Goal: Find specific page/section: Find specific page/section

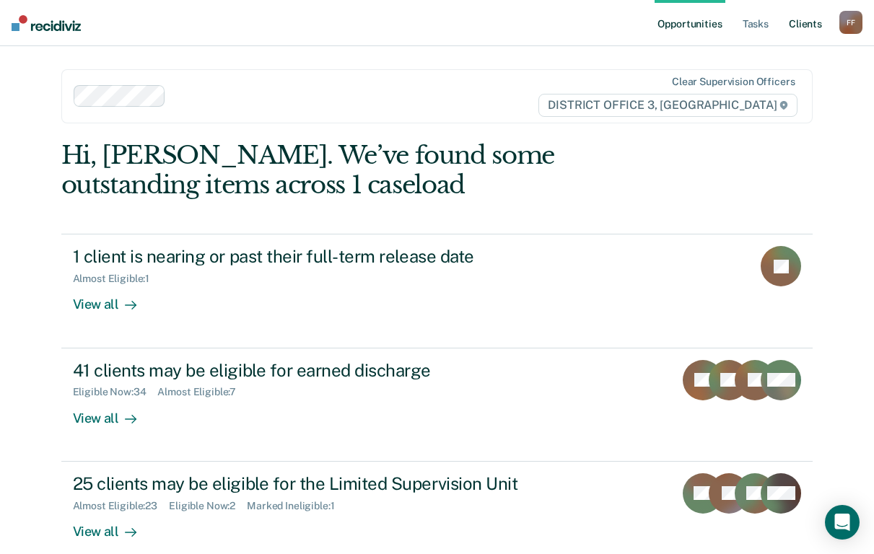
click at [809, 22] on link "Client s" at bounding box center [805, 23] width 39 height 46
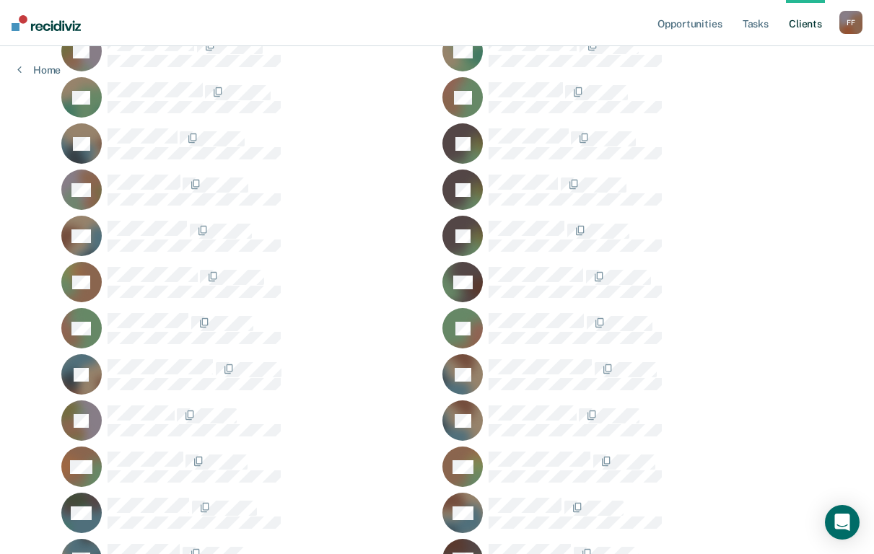
scroll to position [650, 0]
